Goal: Entertainment & Leisure: Browse casually

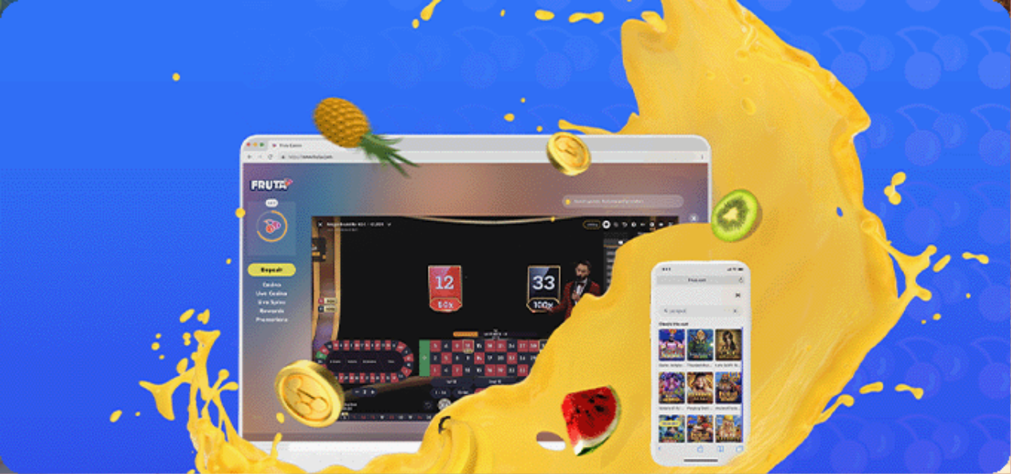
click at [148, 49] on div "Primary" at bounding box center [505, 27] width 998 height 43
click at [102, 64] on span "Kirjaudu" at bounding box center [110, 58] width 39 height 12
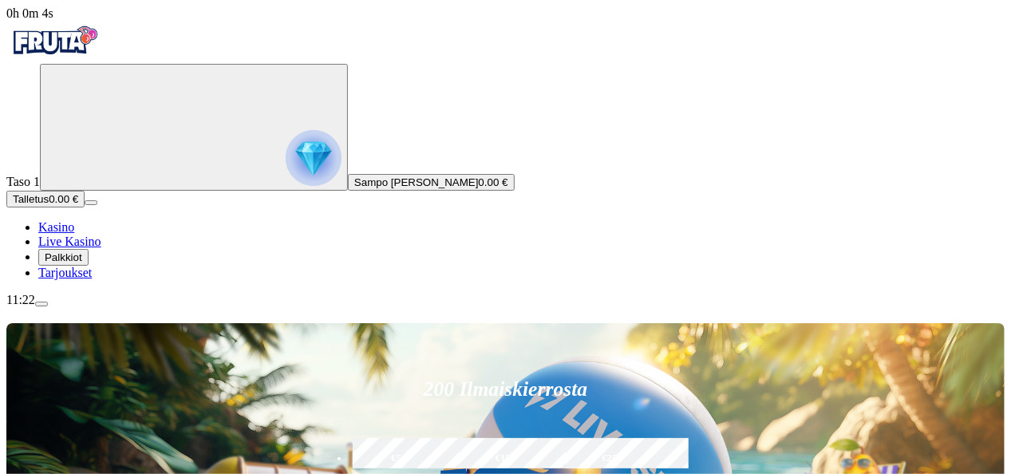
click at [118, 307] on div "11:22" at bounding box center [505, 300] width 998 height 14
click at [105, 307] on div "11:22" at bounding box center [505, 300] width 998 height 14
click at [41, 304] on span "menu icon" at bounding box center [41, 304] width 0 height 0
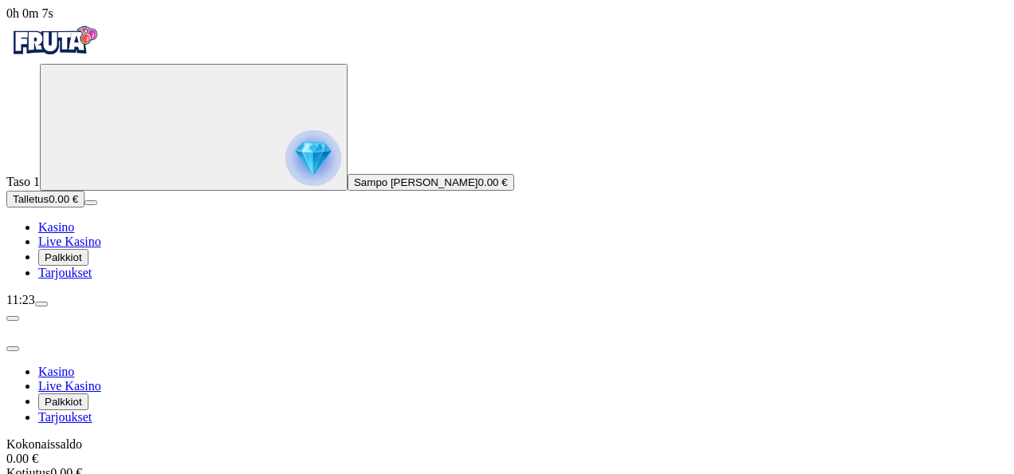
click at [82, 263] on span "Palkkiot" at bounding box center [63, 257] width 37 height 12
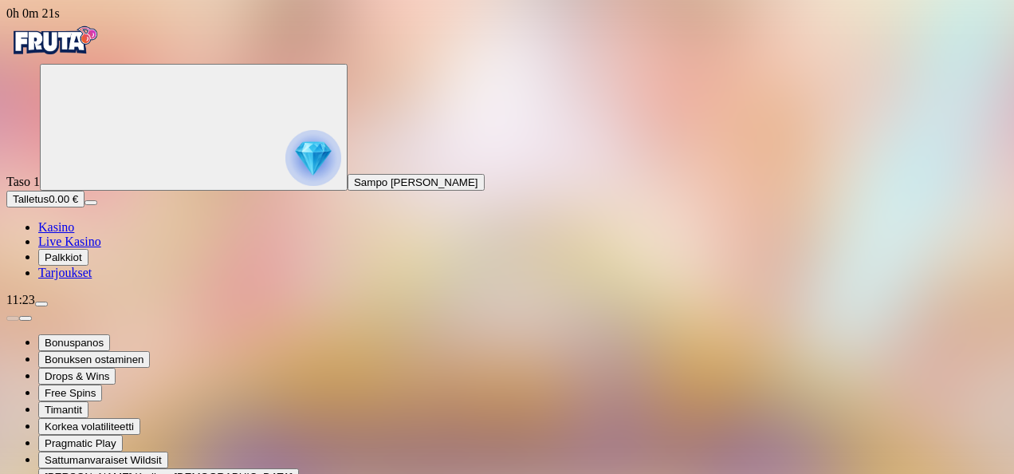
click at [74, 234] on span "Kasino" at bounding box center [56, 227] width 36 height 14
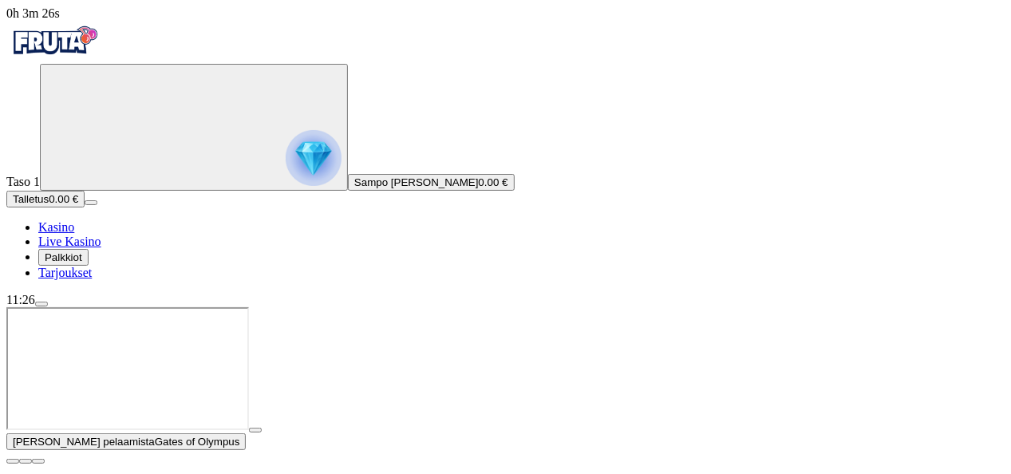
click at [13, 461] on span "close icon" at bounding box center [13, 461] width 0 height 0
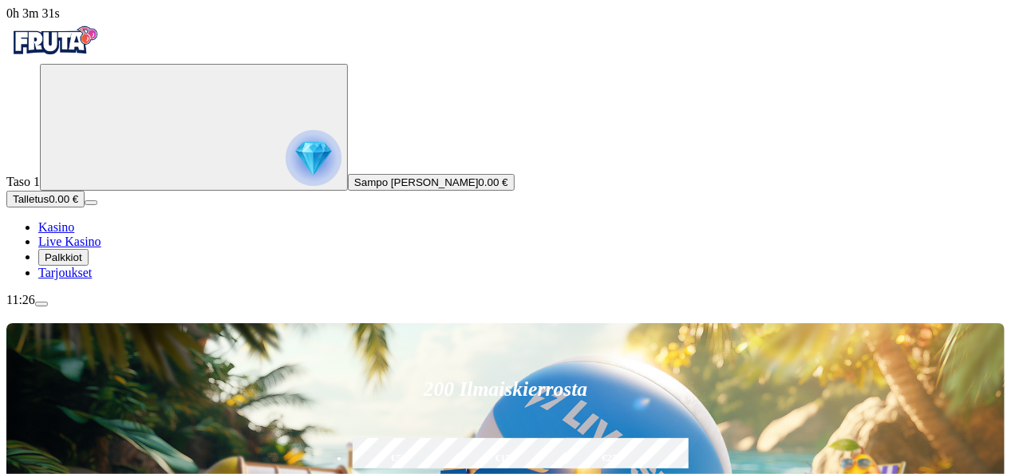
type input "*******"
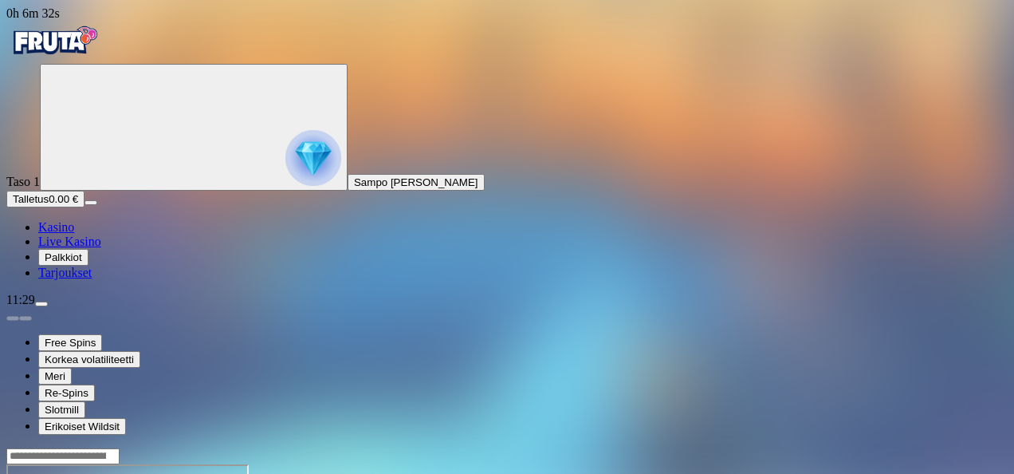
click at [82, 263] on span "Palkkiot" at bounding box center [63, 257] width 37 height 12
